Goal: Task Accomplishment & Management: Manage account settings

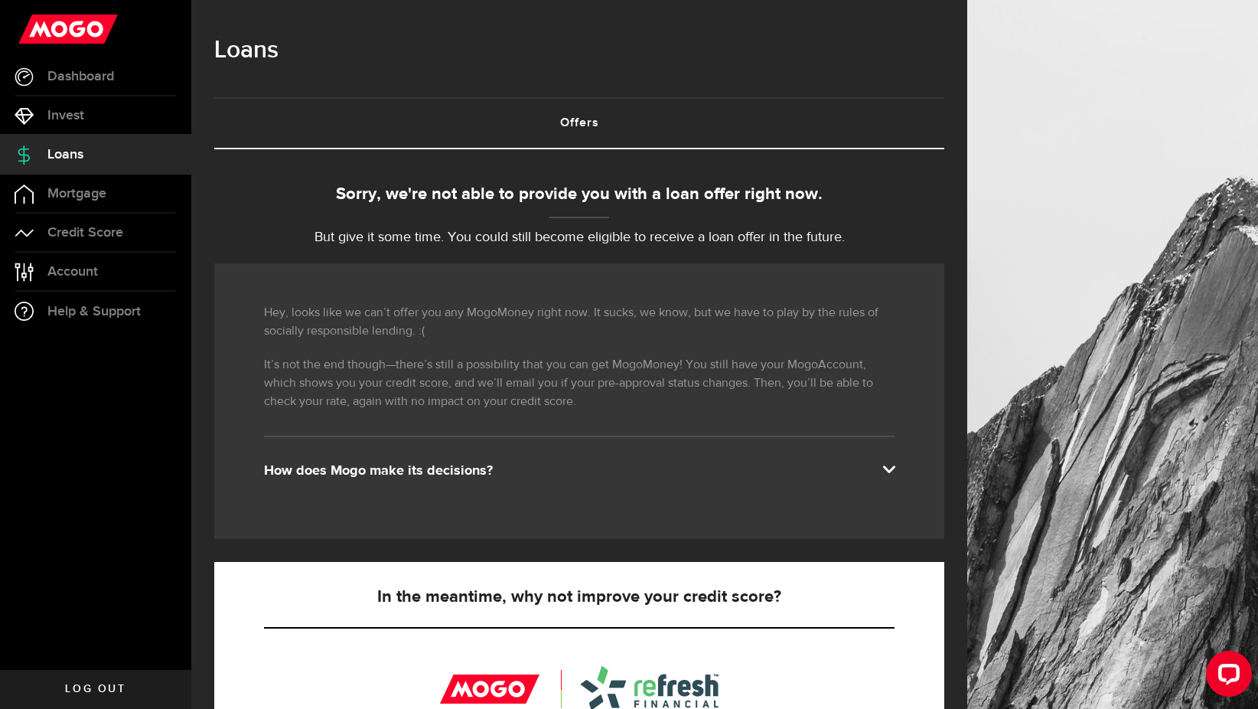
click at [895, 470] on span at bounding box center [889, 468] width 12 height 12
click at [848, 529] on div "Hey, looks like we can’t offer you any MogoMoney right now. It sucks, we know, …" at bounding box center [579, 401] width 730 height 276
click at [339, 465] on div "How does Mogo make its decisions?" at bounding box center [579, 471] width 631 height 18
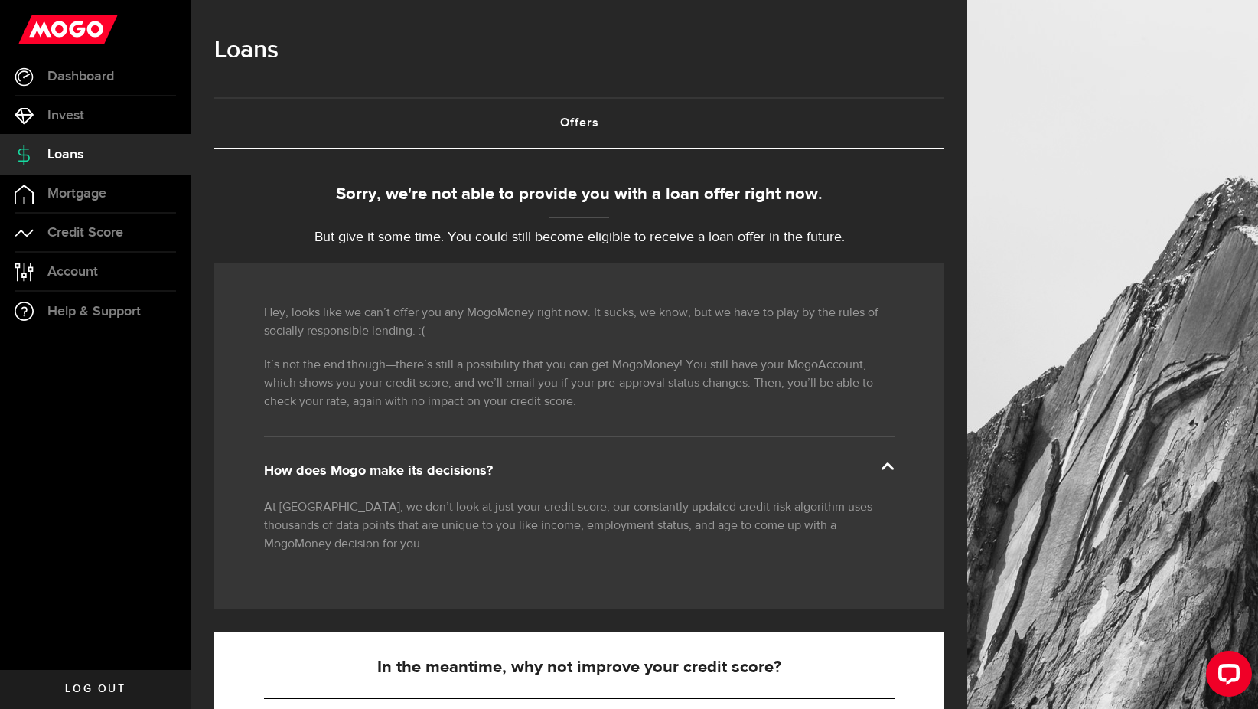
click at [895, 464] on span at bounding box center [889, 468] width 12 height 12
click at [460, 467] on div "How does Mogo make its decisions?" at bounding box center [579, 471] width 631 height 18
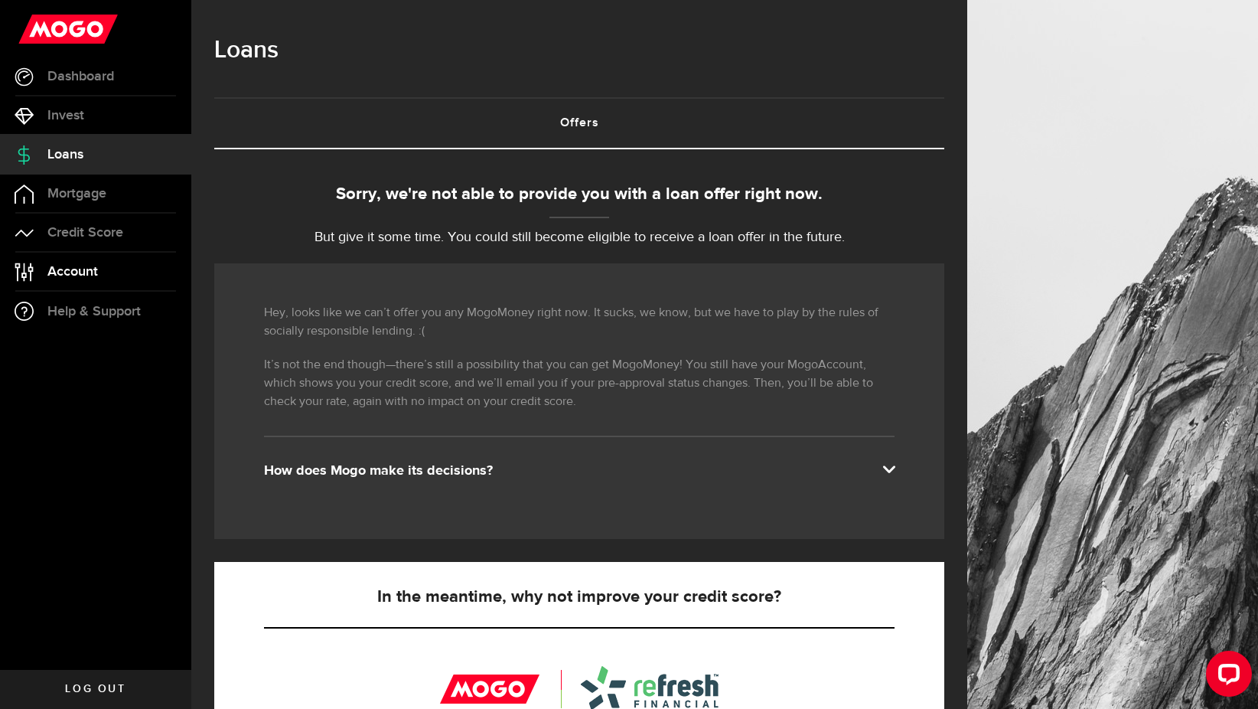
click at [47, 272] on link "Account Compte" at bounding box center [95, 272] width 191 height 38
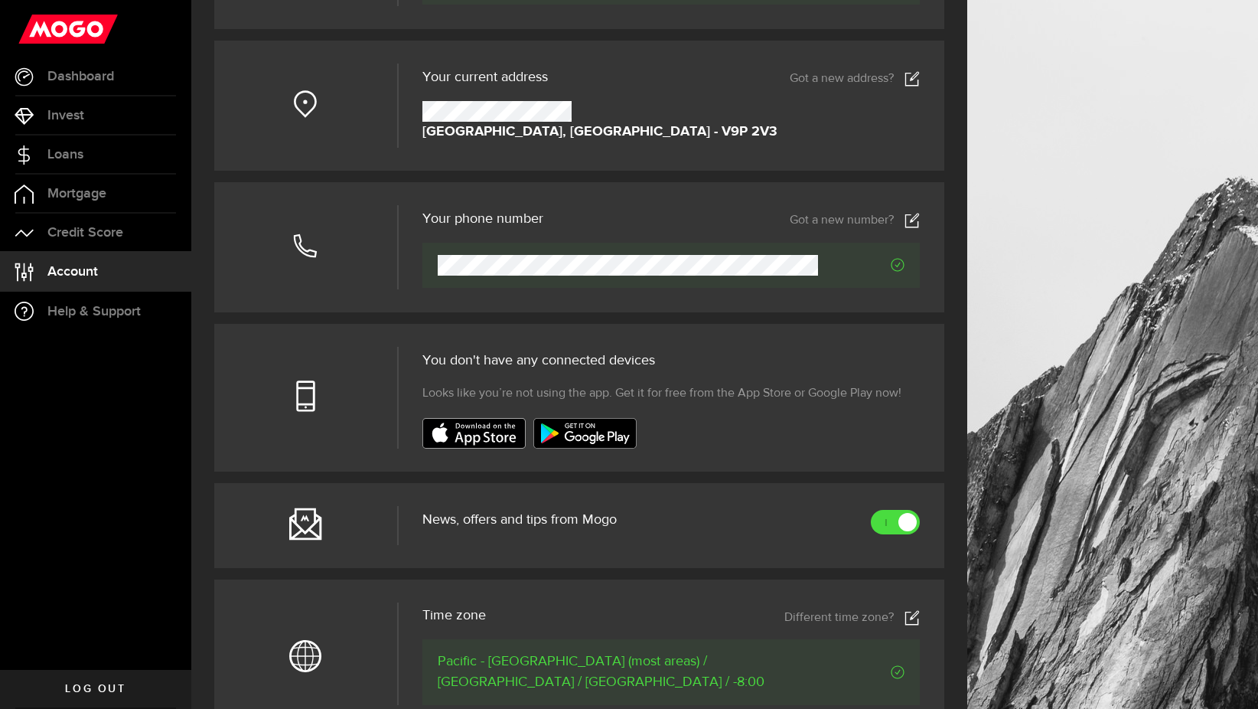
scroll to position [181, 0]
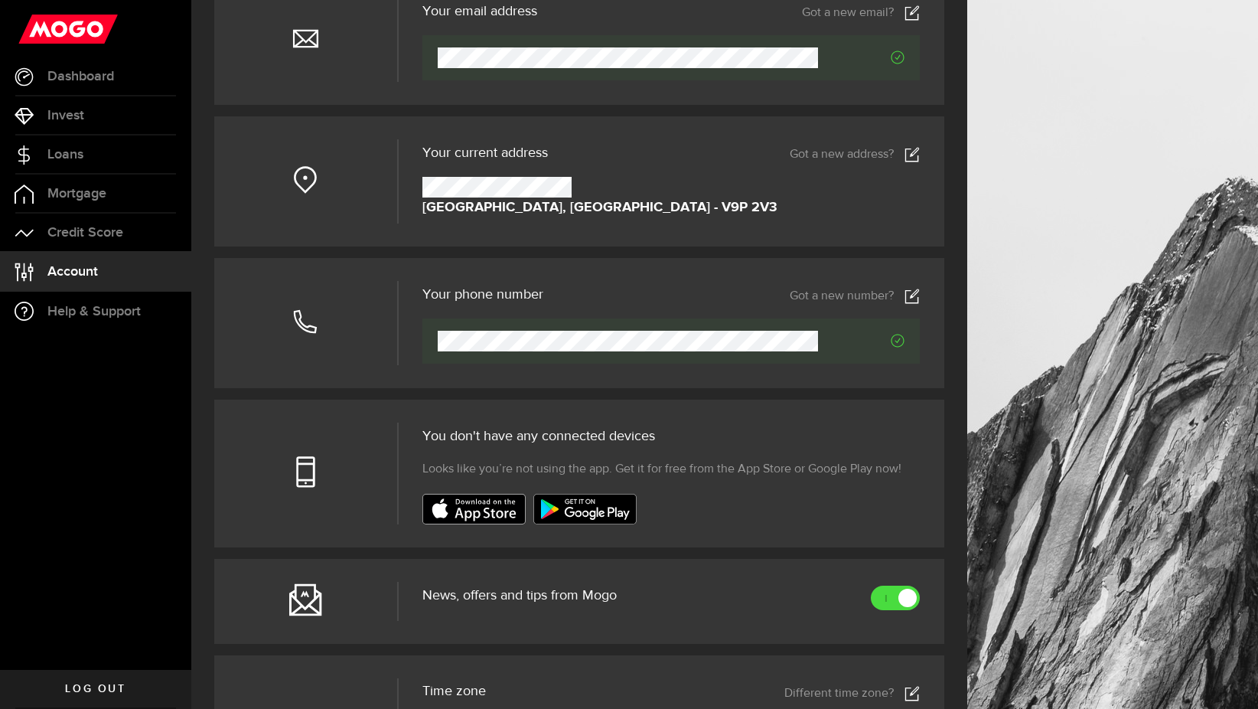
click at [308, 325] on icon at bounding box center [305, 321] width 24 height 24
click at [919, 298] on use at bounding box center [912, 296] width 14 height 15
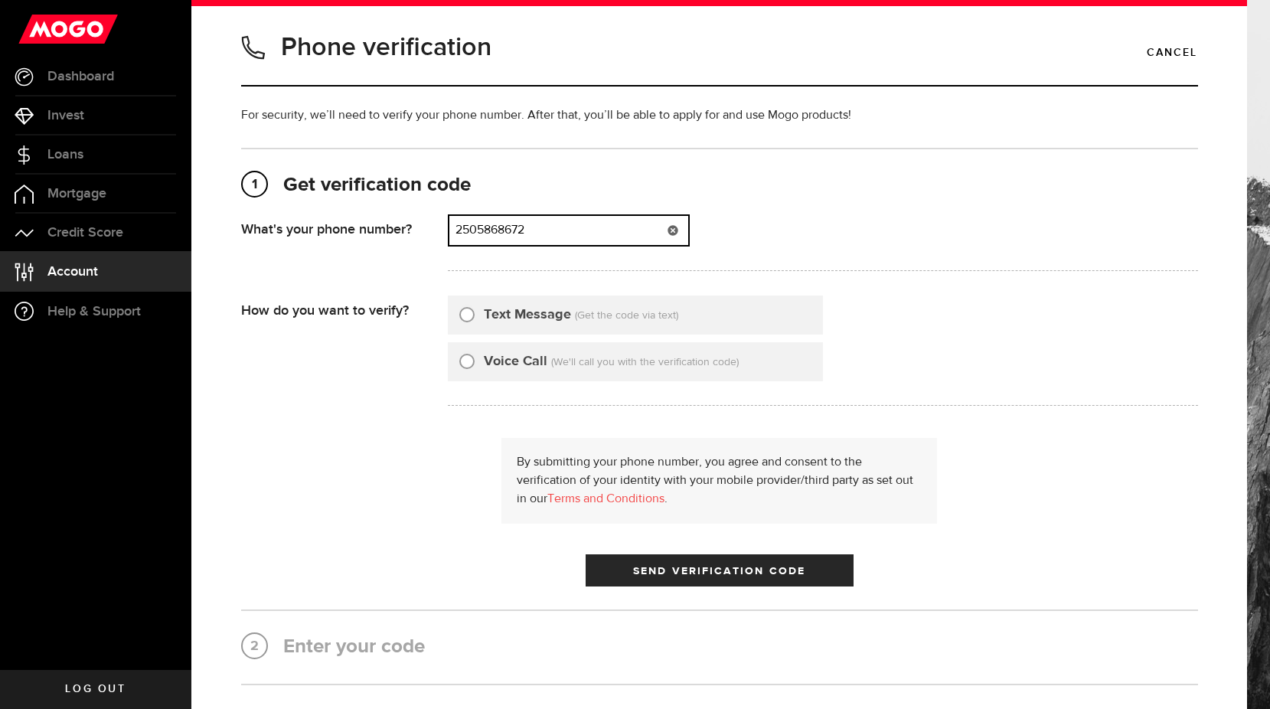
click at [573, 237] on input "2505868672" at bounding box center [568, 230] width 239 height 29
type input "2"
type input "7782287865"
click at [463, 314] on input "Text Message" at bounding box center [466, 312] width 15 height 15
radio input "true"
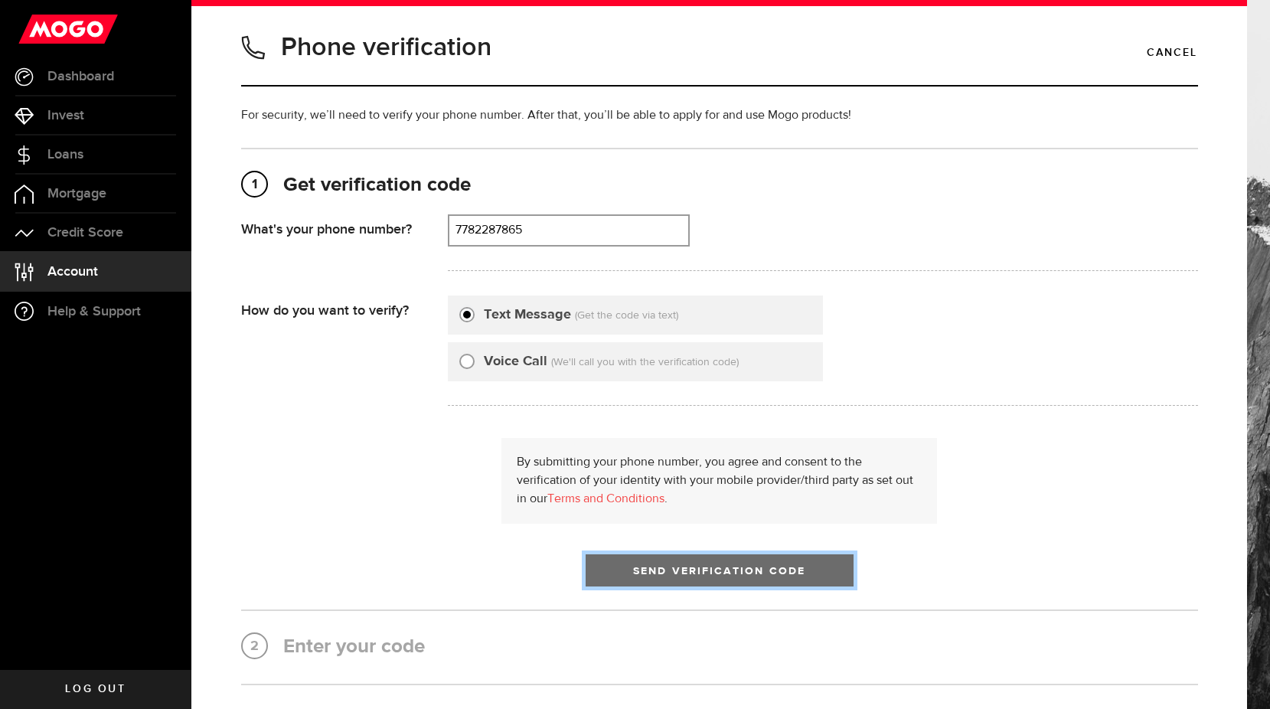
click at [587, 570] on button "Send Verification Code" at bounding box center [720, 570] width 268 height 32
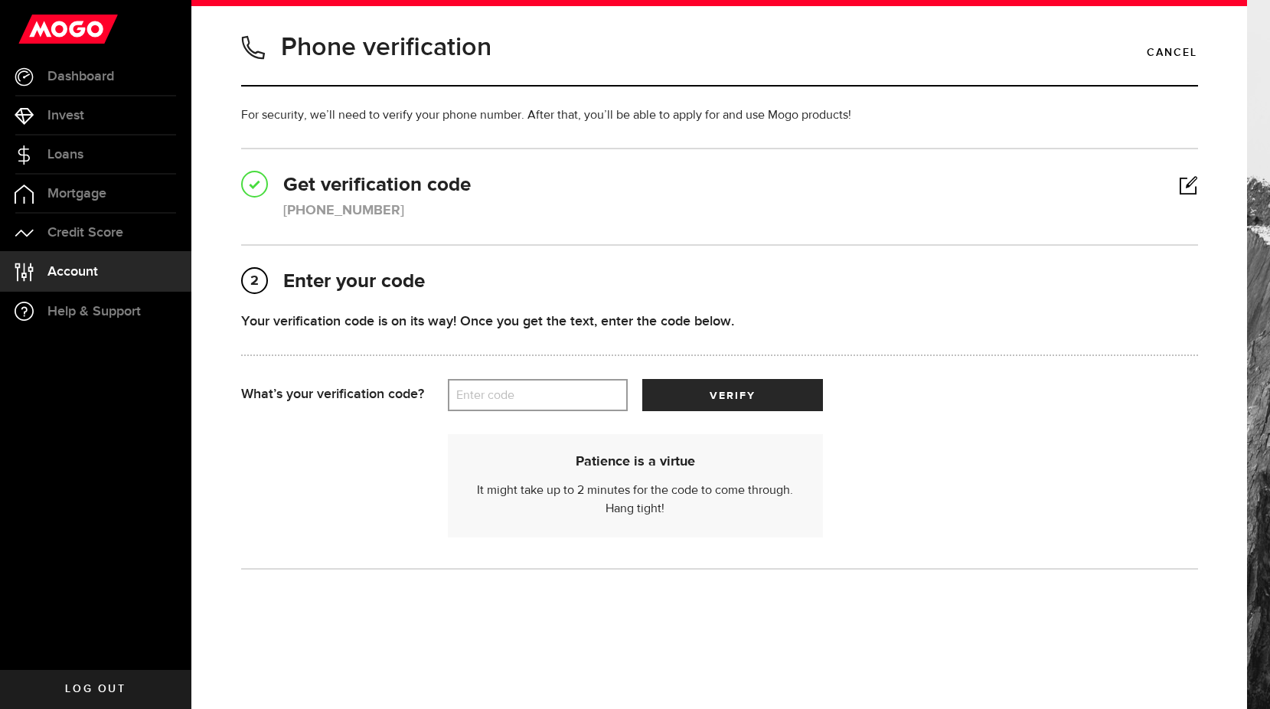
click at [491, 406] on label "Enter code" at bounding box center [538, 395] width 180 height 31
click at [491, 406] on input "Enter code" at bounding box center [538, 395] width 180 height 32
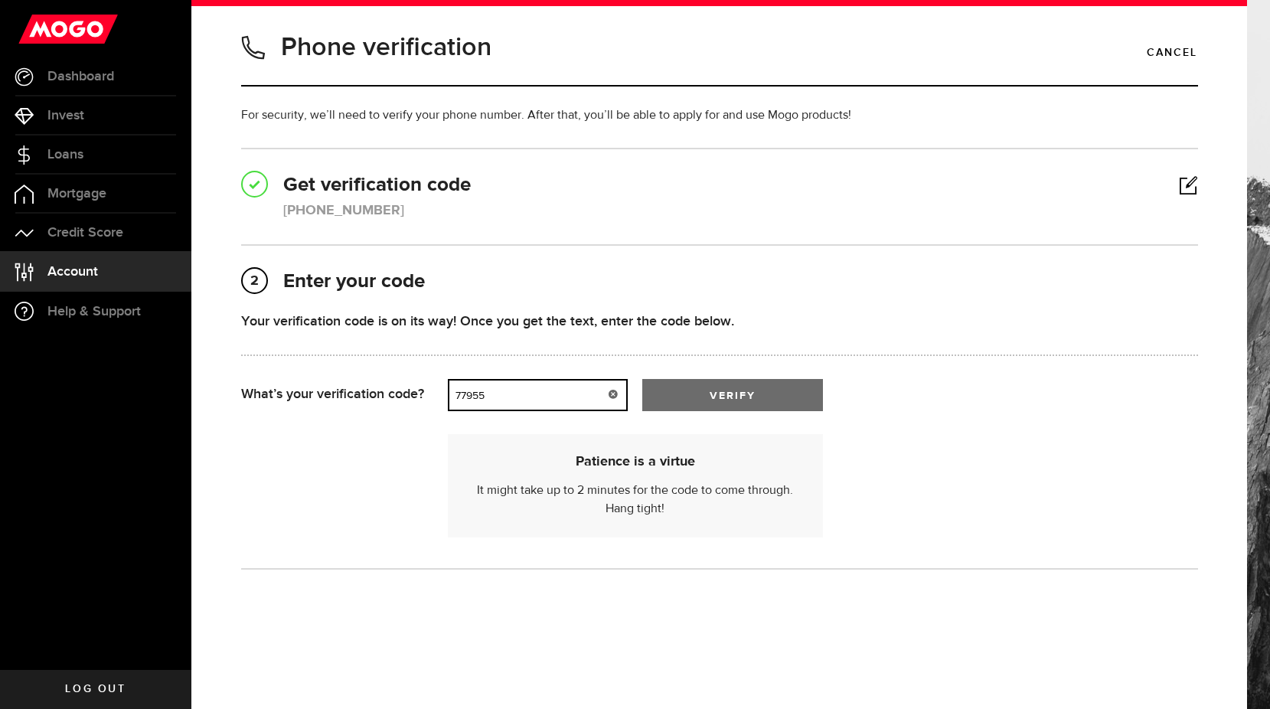
type input "77955"
click at [676, 396] on button "verify" at bounding box center [732, 395] width 180 height 32
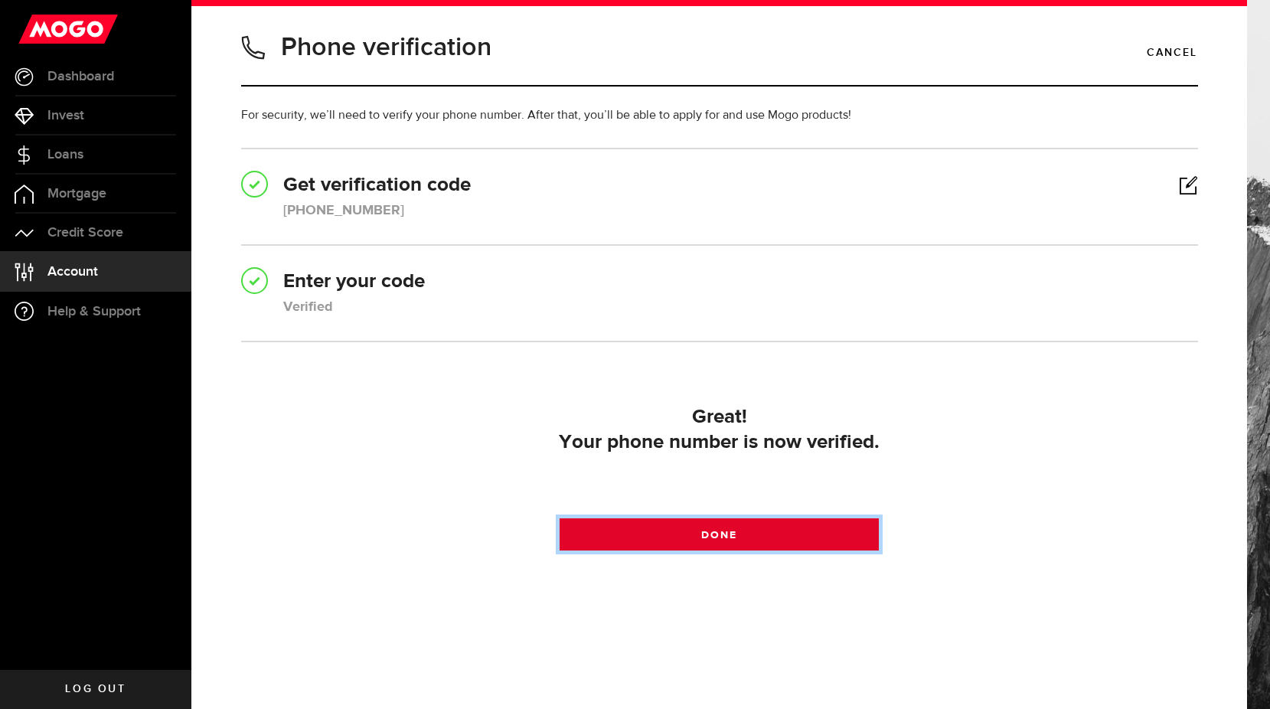
click at [764, 527] on link "Done" at bounding box center [719, 534] width 319 height 32
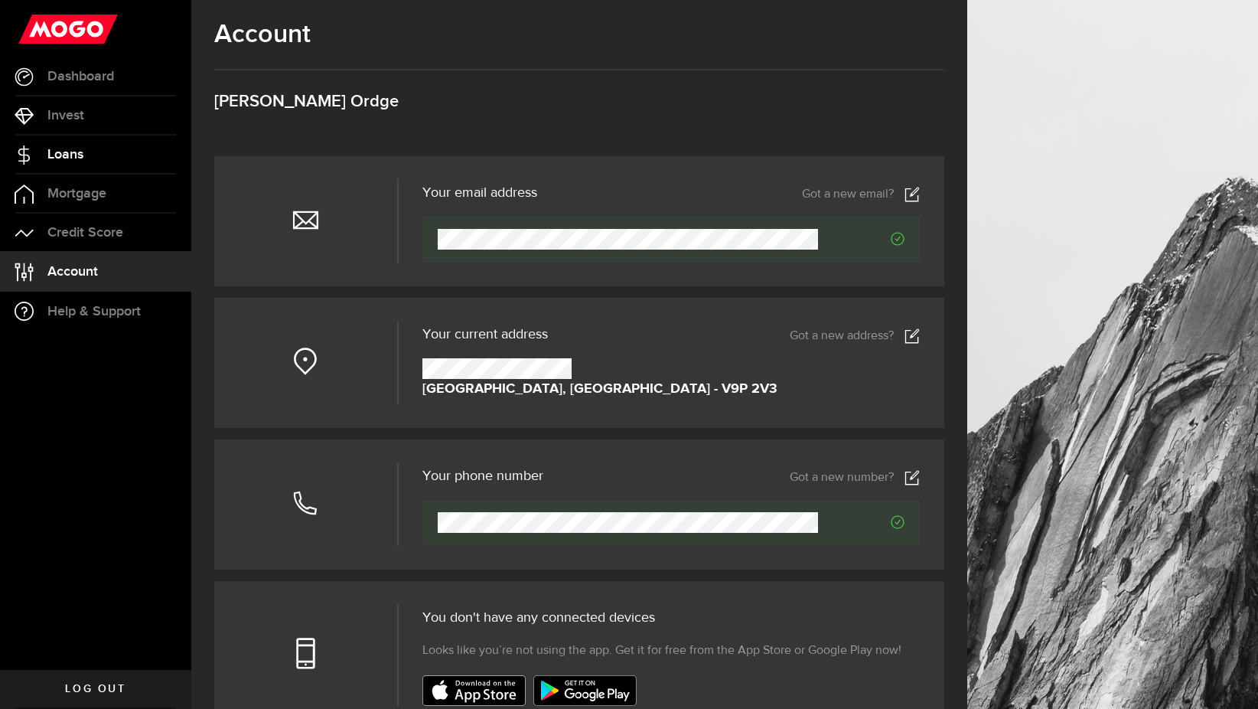
click at [53, 152] on span "Loans" at bounding box center [65, 155] width 36 height 14
